Goal: Navigation & Orientation: Find specific page/section

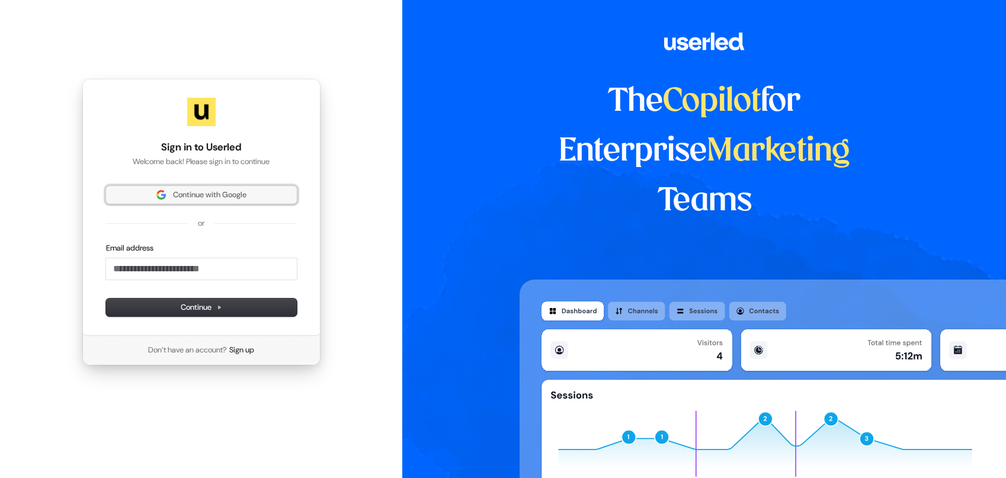
click at [187, 198] on span "Continue with Google" at bounding box center [209, 195] width 73 height 11
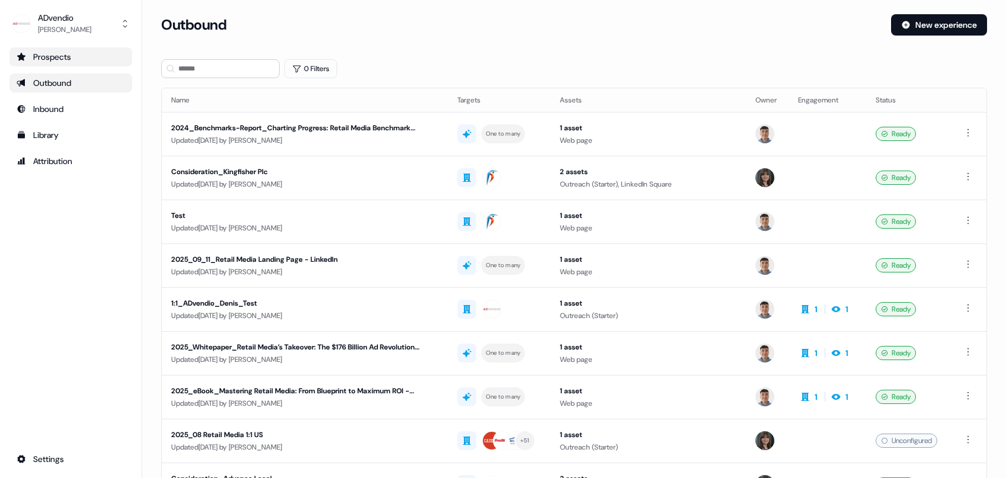
click at [59, 62] on div "Prospects" at bounding box center [71, 57] width 108 height 12
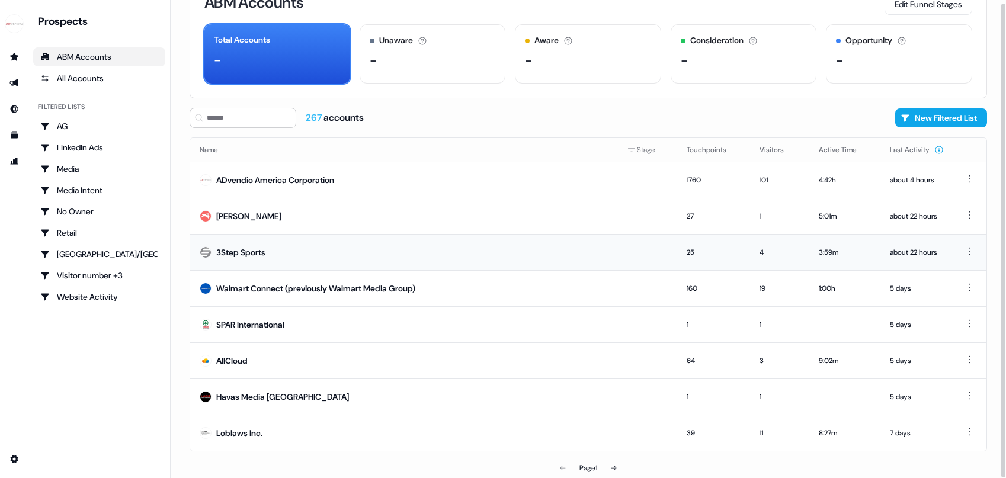
scroll to position [41, 0]
